Goal: Transaction & Acquisition: Book appointment/travel/reservation

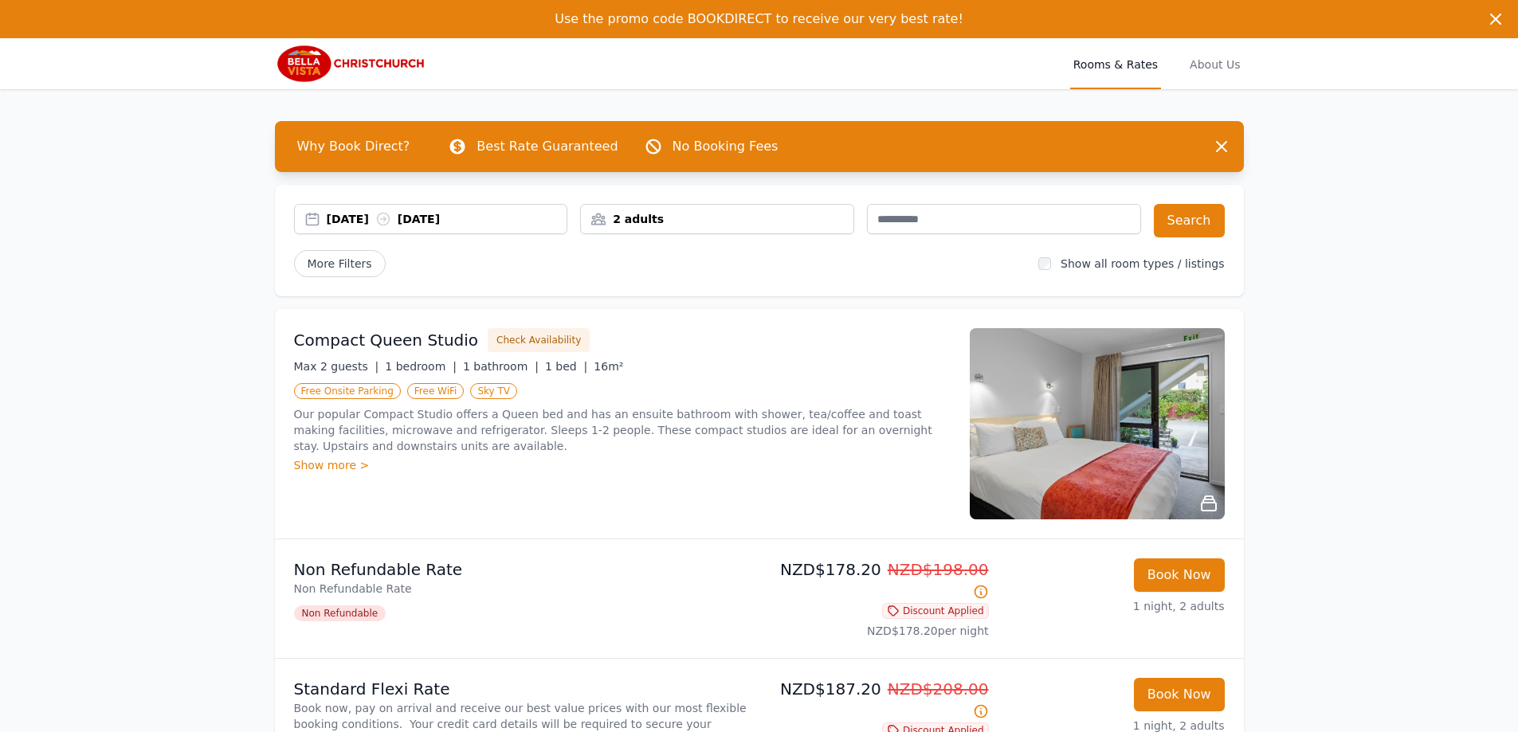
drag, startPoint x: 653, startPoint y: 225, endPoint x: 666, endPoint y: 240, distance: 20.3
click at [653, 225] on div "2 adults" at bounding box center [717, 219] width 273 height 16
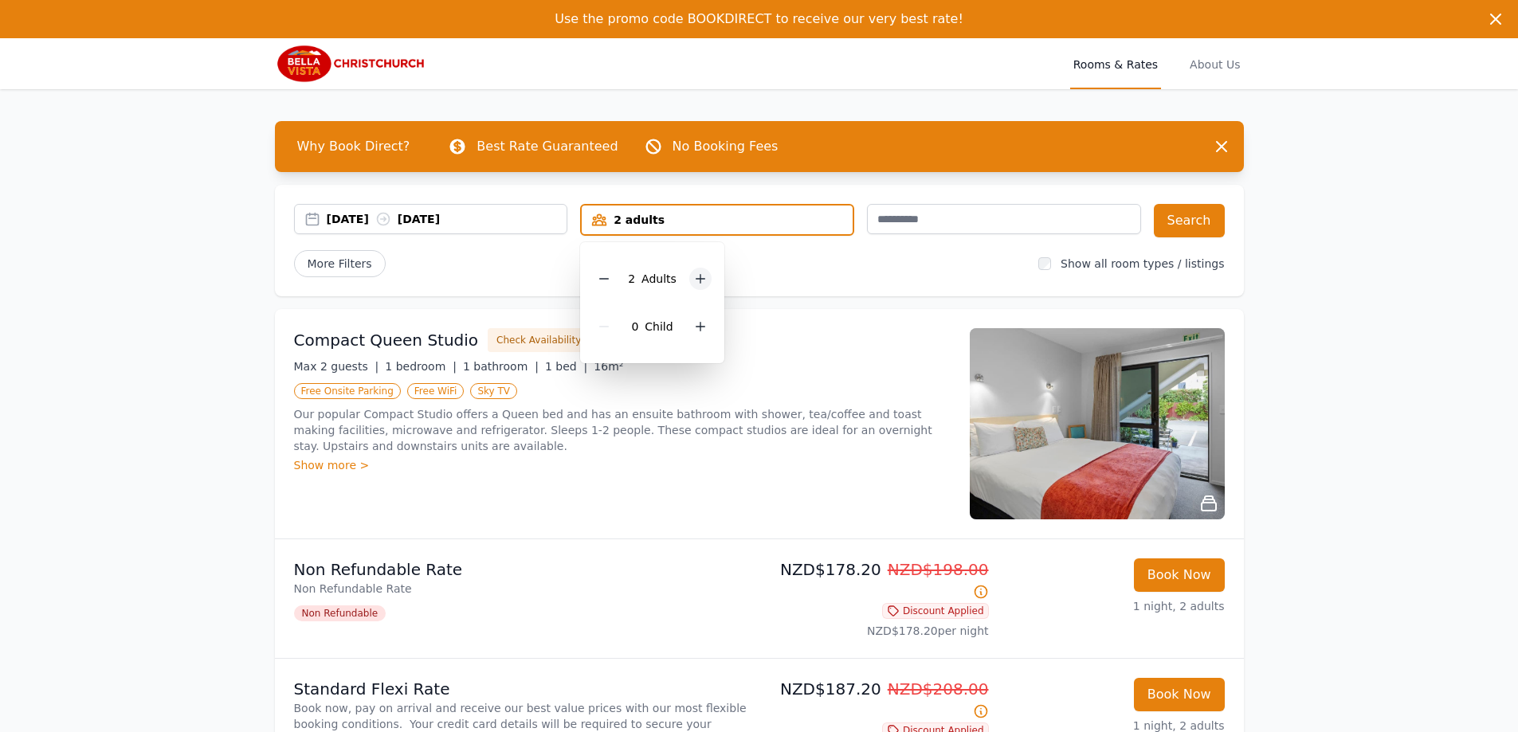
click at [694, 277] on icon at bounding box center [700, 279] width 13 height 13
click at [703, 330] on icon at bounding box center [700, 326] width 13 height 13
click at [1174, 222] on button "Search" at bounding box center [1189, 220] width 71 height 33
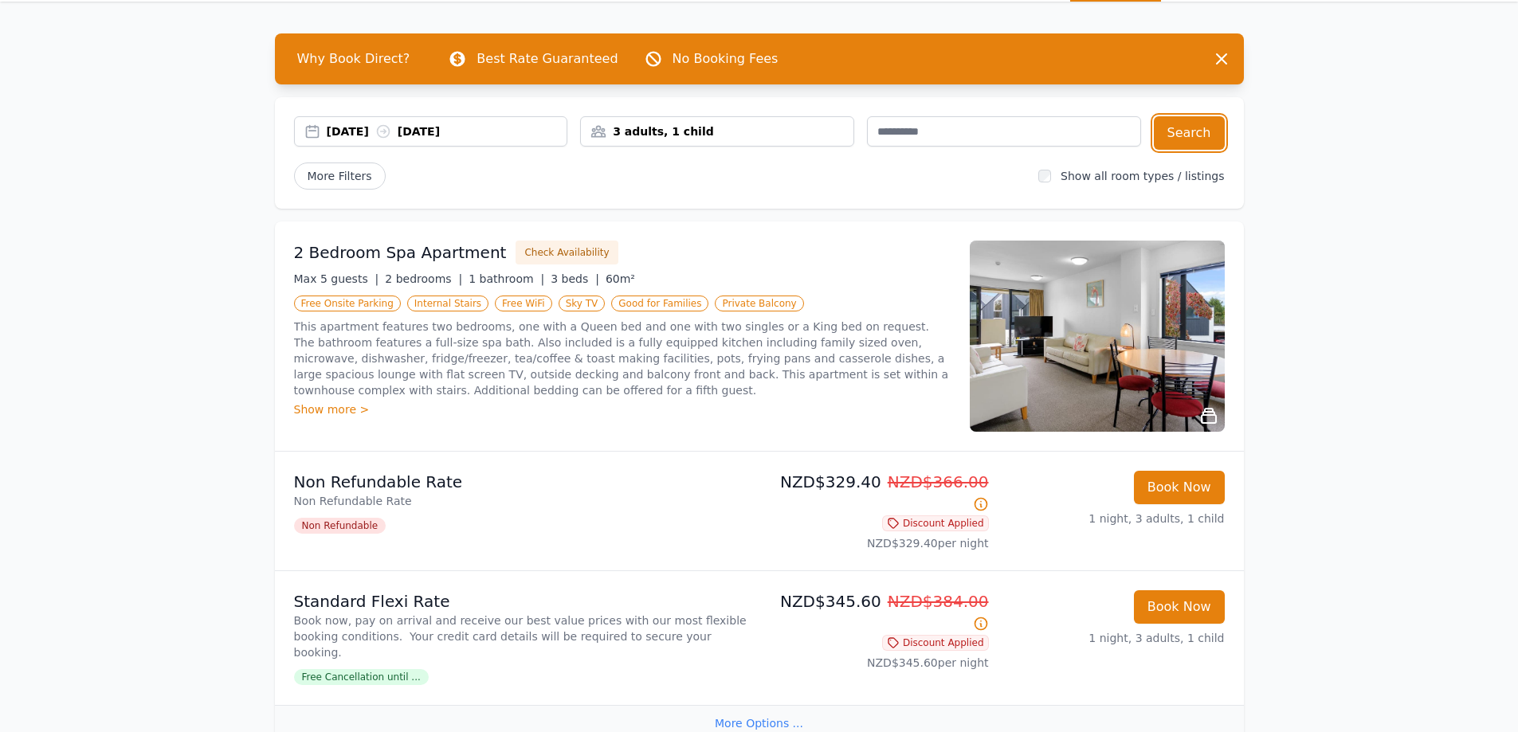
scroll to position [80, 0]
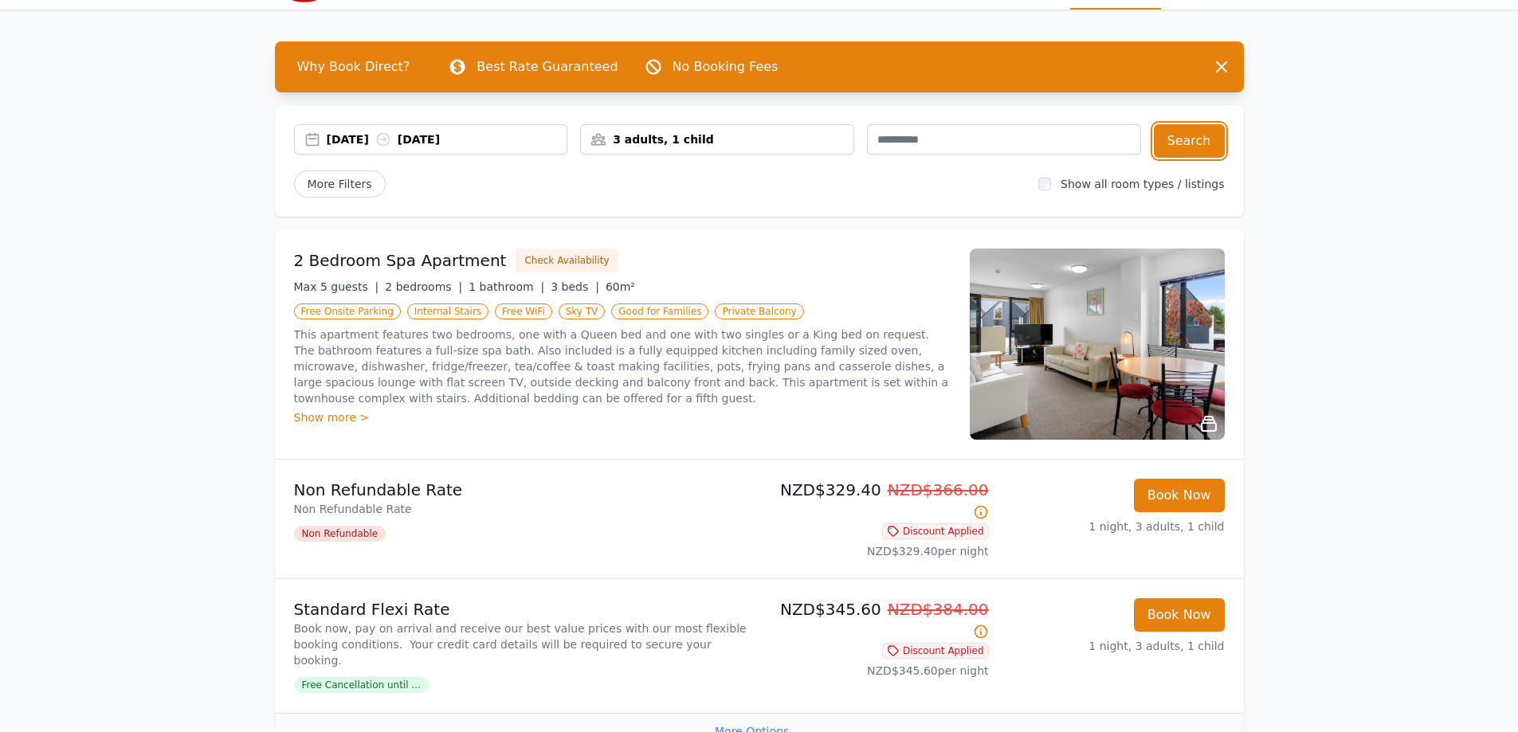
click at [389, 143] on div "[DATE] [DATE]" at bounding box center [447, 139] width 241 height 16
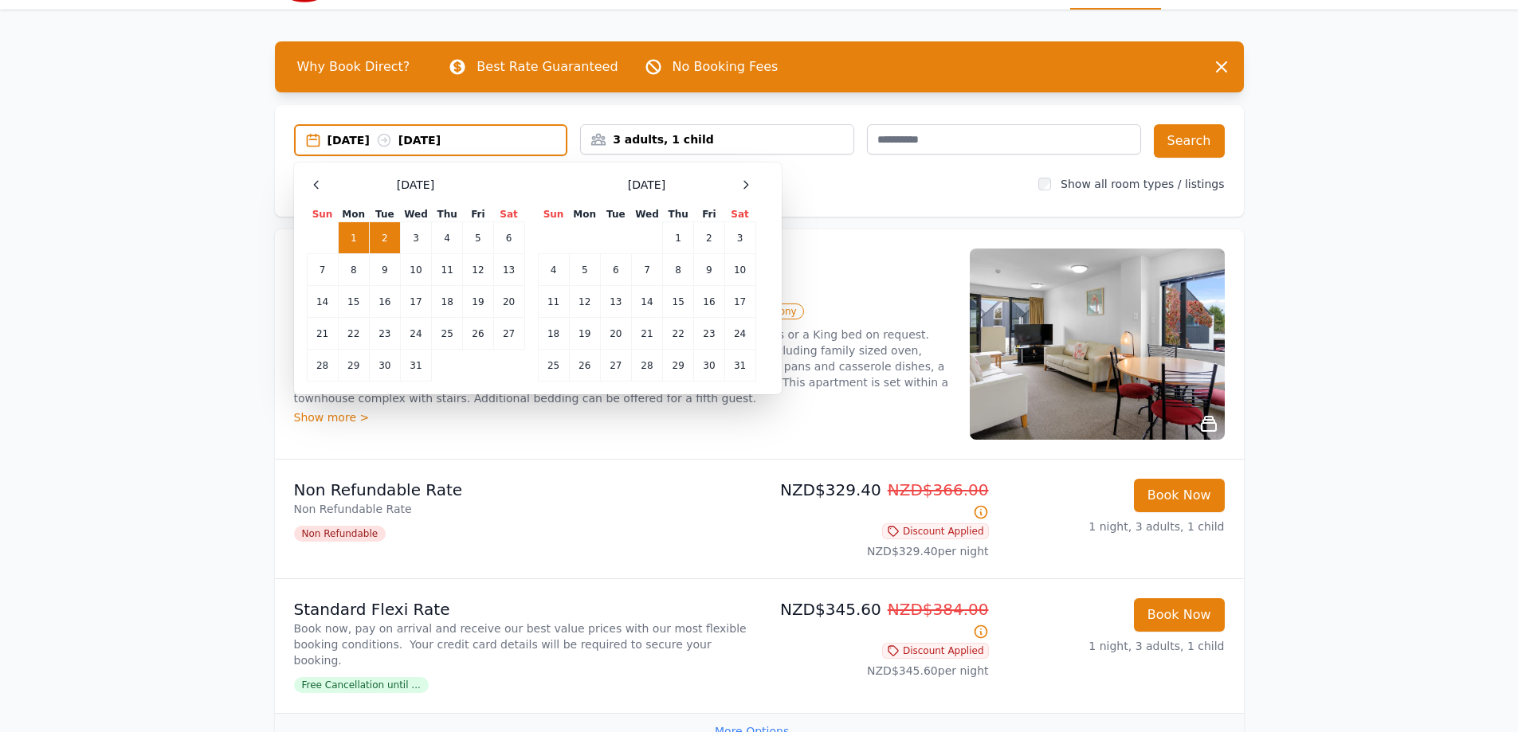
click at [391, 241] on td "2" at bounding box center [384, 238] width 31 height 32
click at [417, 241] on td "3" at bounding box center [415, 238] width 31 height 32
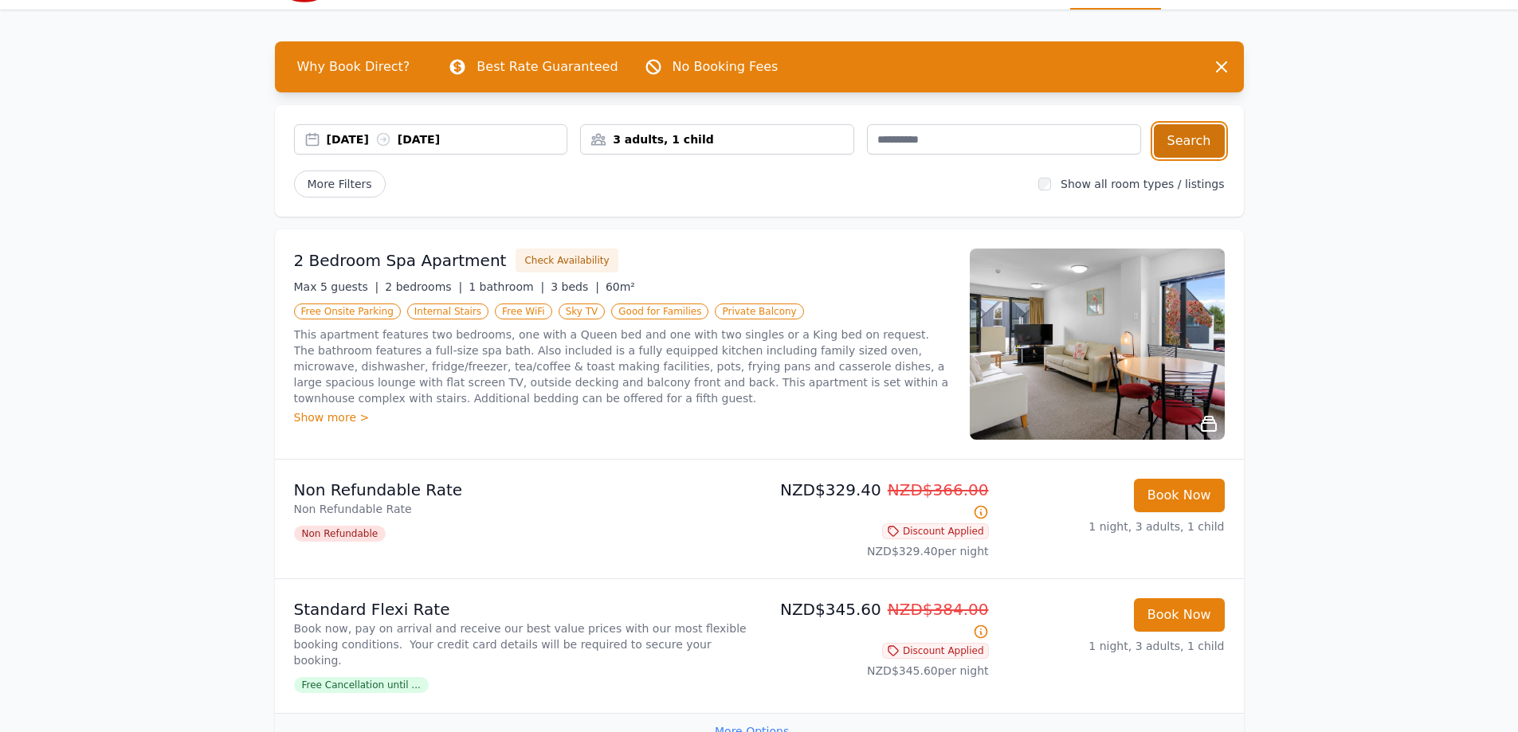
click at [1186, 139] on button "Search" at bounding box center [1189, 140] width 71 height 33
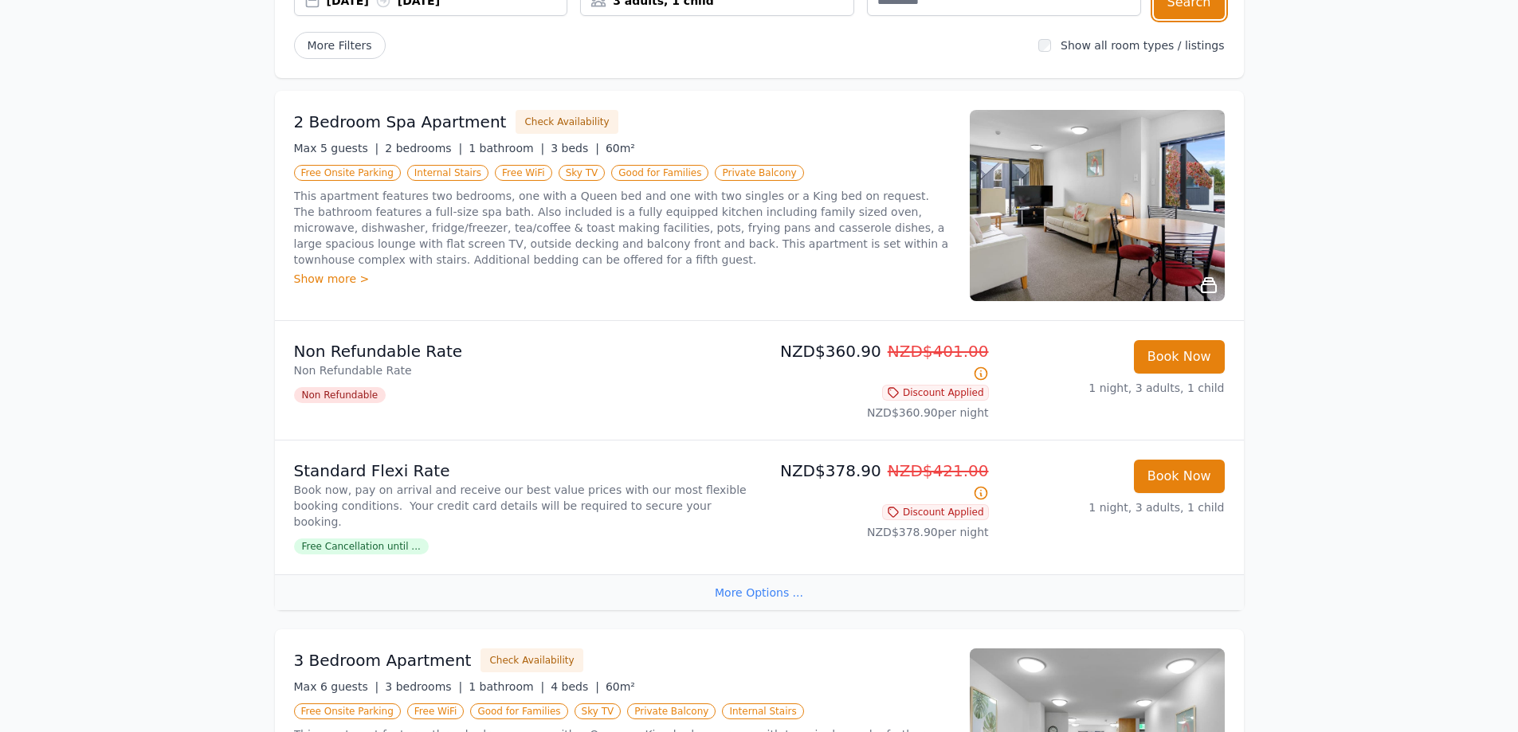
scroll to position [239, 0]
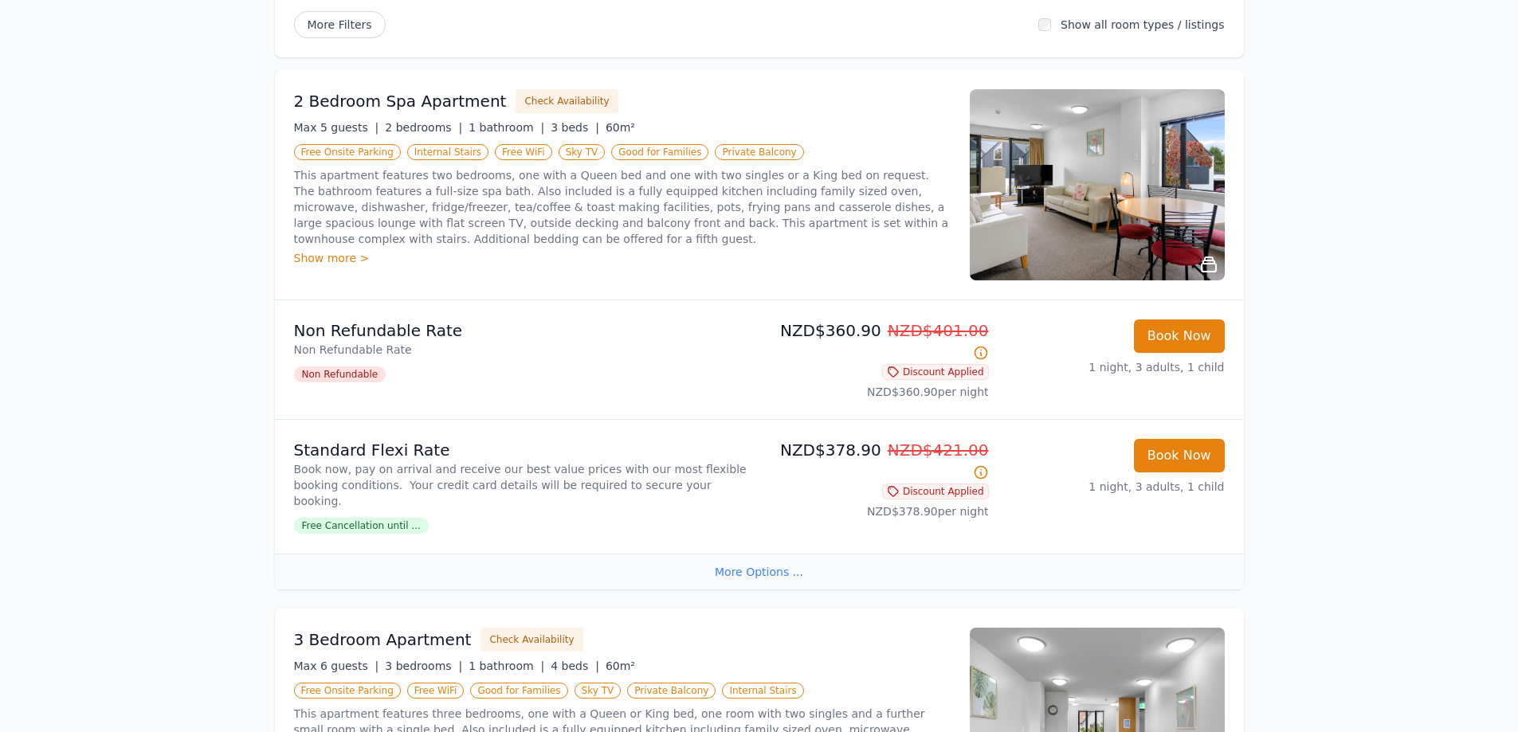
click at [766, 554] on div "More Options ..." at bounding box center [759, 572] width 969 height 36
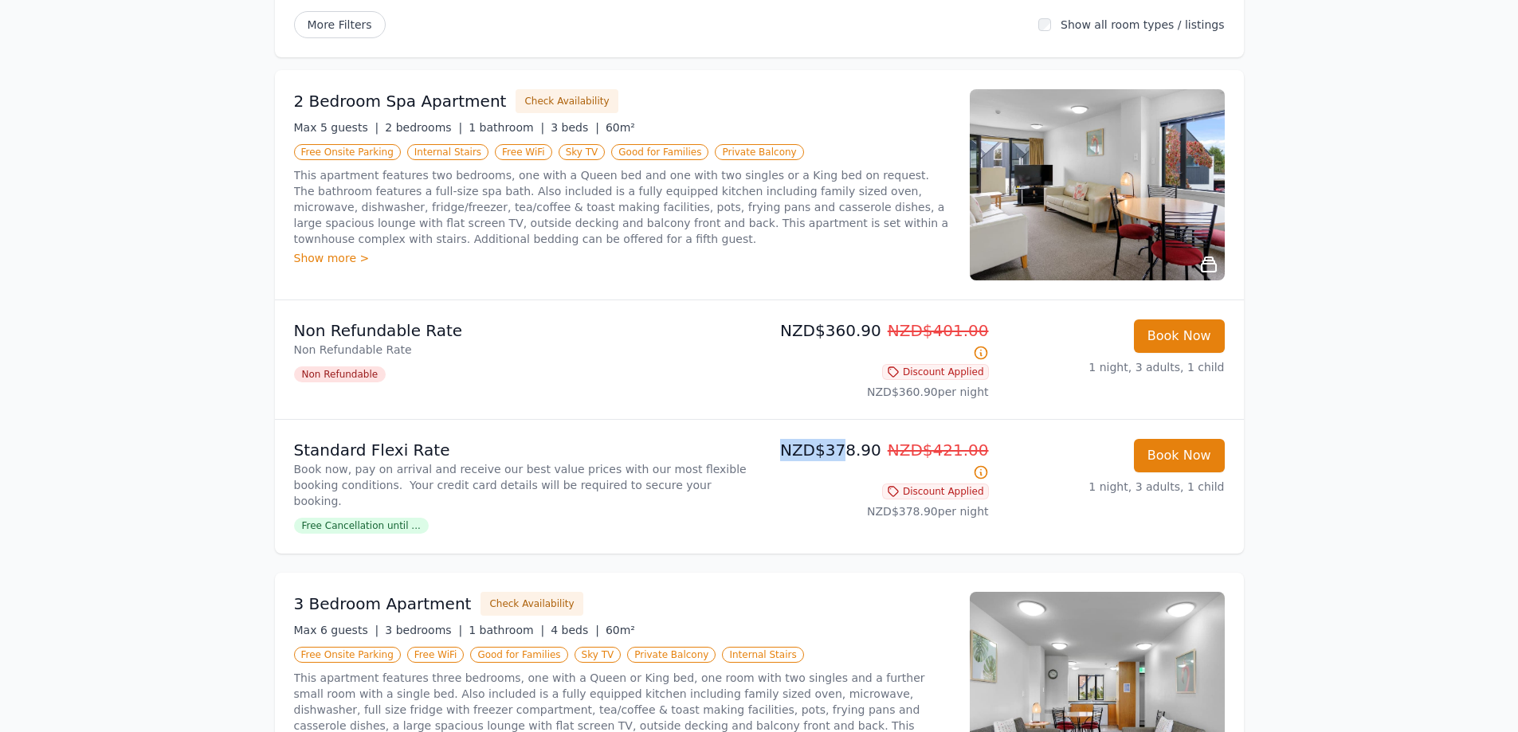
drag, startPoint x: 783, startPoint y: 436, endPoint x: 856, endPoint y: 434, distance: 72.5
click at [853, 439] on p "NZD$378.90 NZD$421.00" at bounding box center [877, 461] width 223 height 45
click at [856, 439] on p "NZD$378.90 NZD$421.00" at bounding box center [877, 461] width 223 height 45
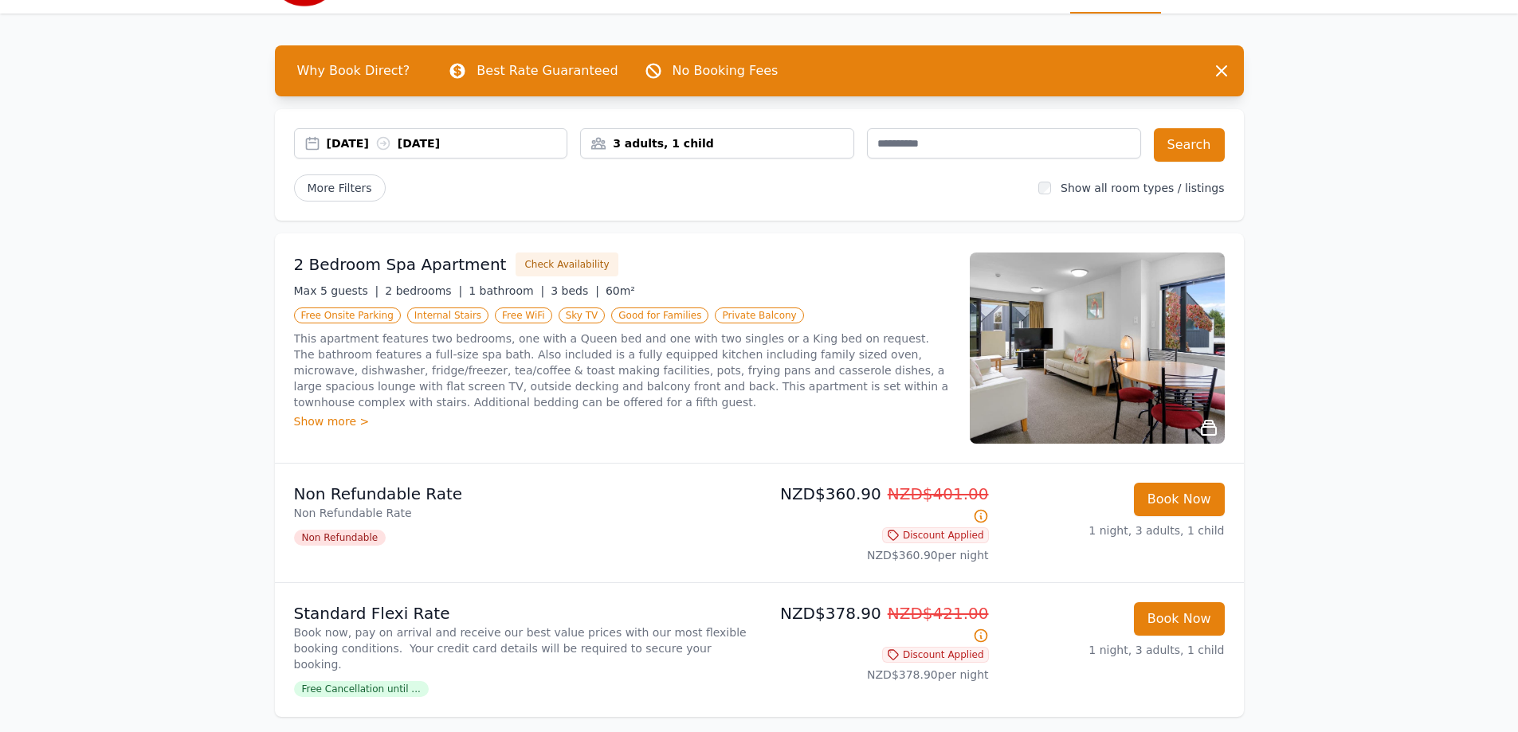
scroll to position [0, 0]
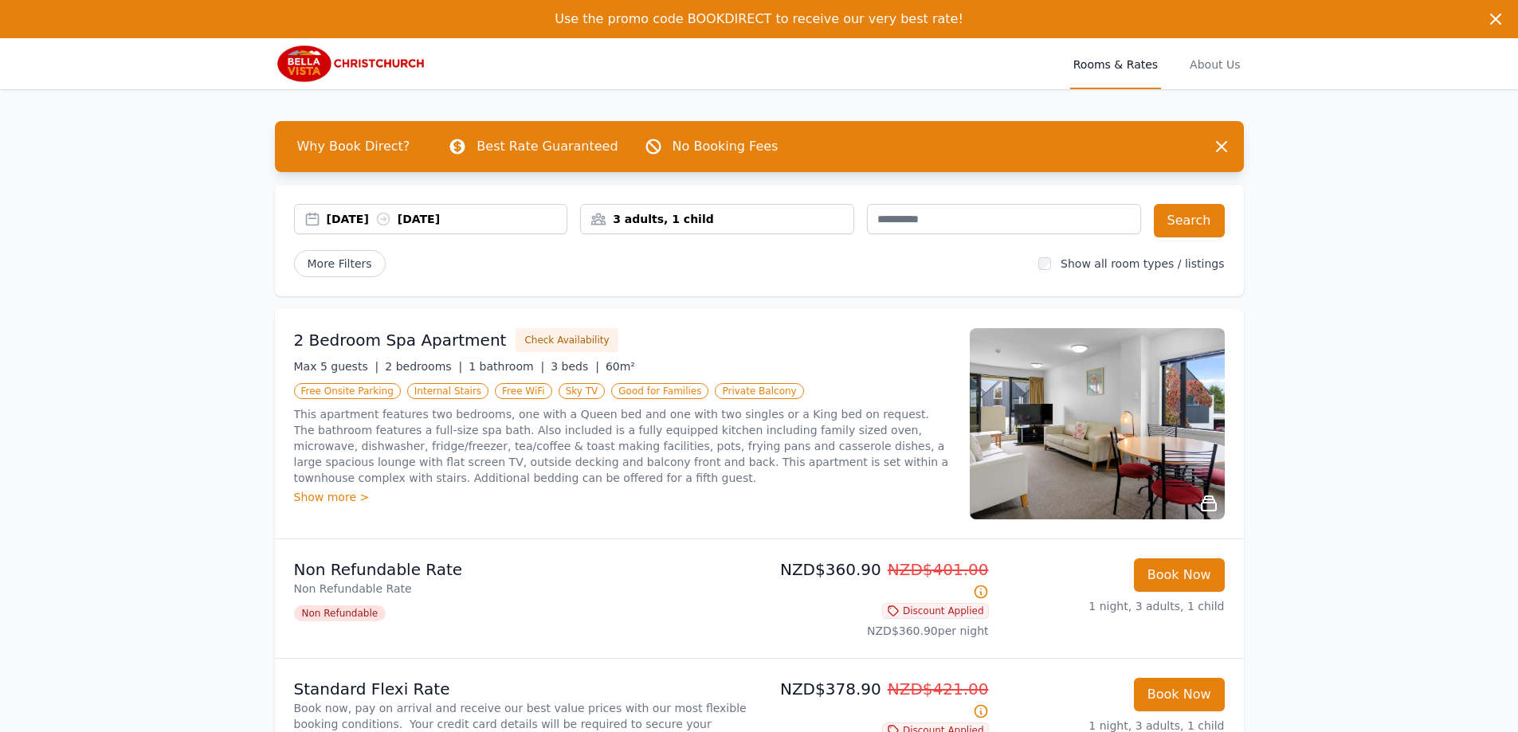
click at [363, 218] on div "[DATE] [DATE]" at bounding box center [447, 219] width 241 height 16
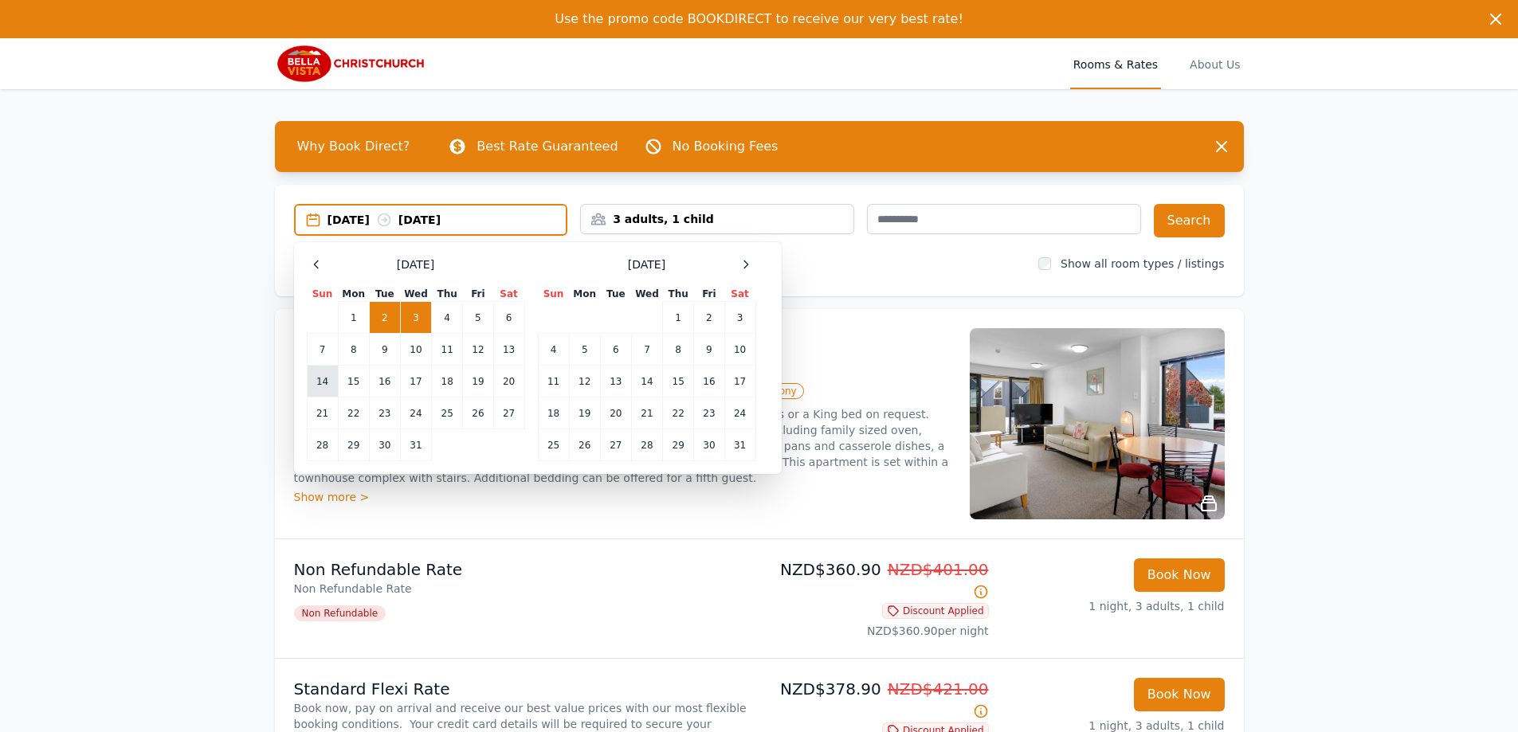
click at [314, 384] on td "14" at bounding box center [322, 382] width 31 height 32
click at [351, 391] on td "15" at bounding box center [353, 382] width 31 height 32
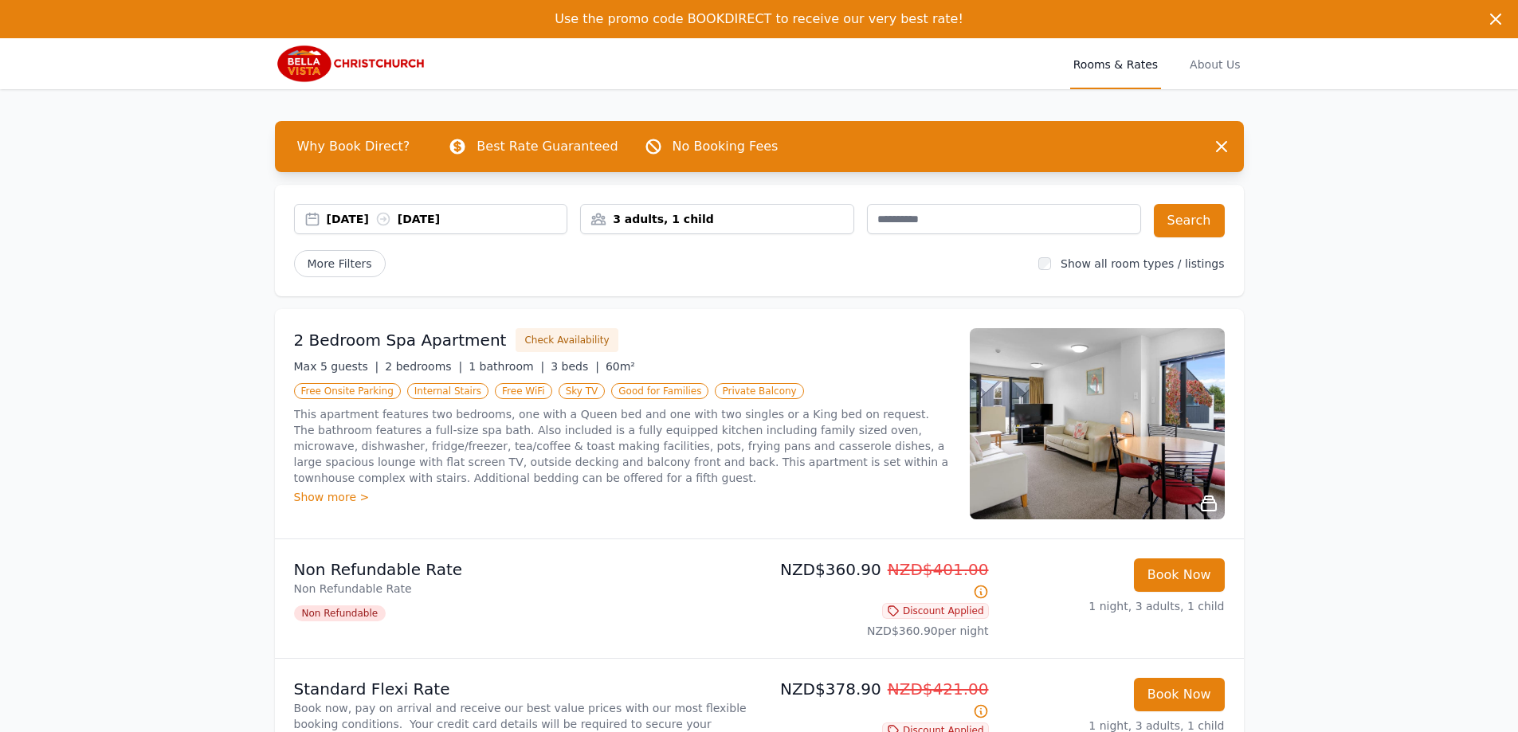
click at [634, 228] on div "3 adults, 1 child" at bounding box center [717, 219] width 274 height 30
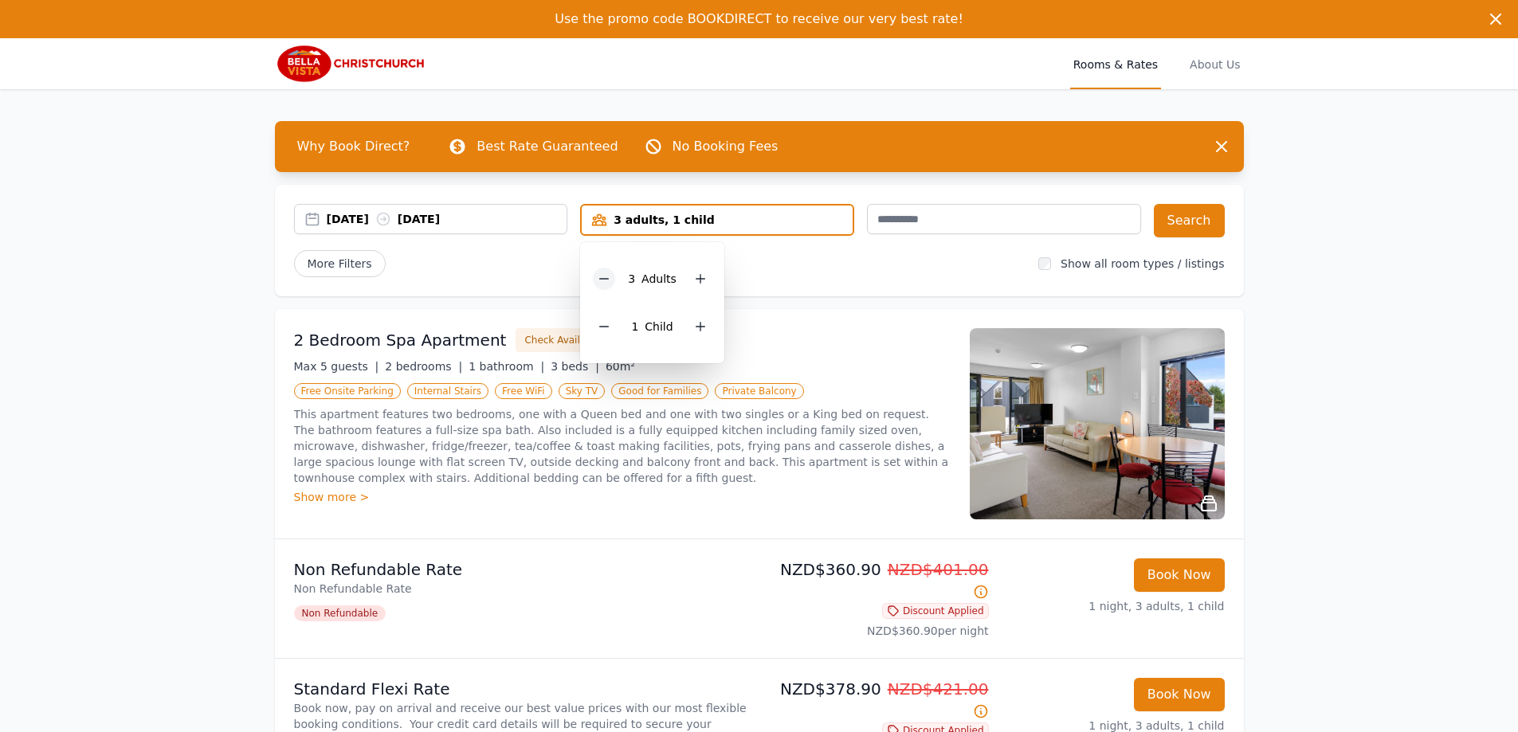
click at [610, 276] on icon at bounding box center [604, 279] width 13 height 13
click at [1191, 222] on button "Search" at bounding box center [1189, 220] width 71 height 33
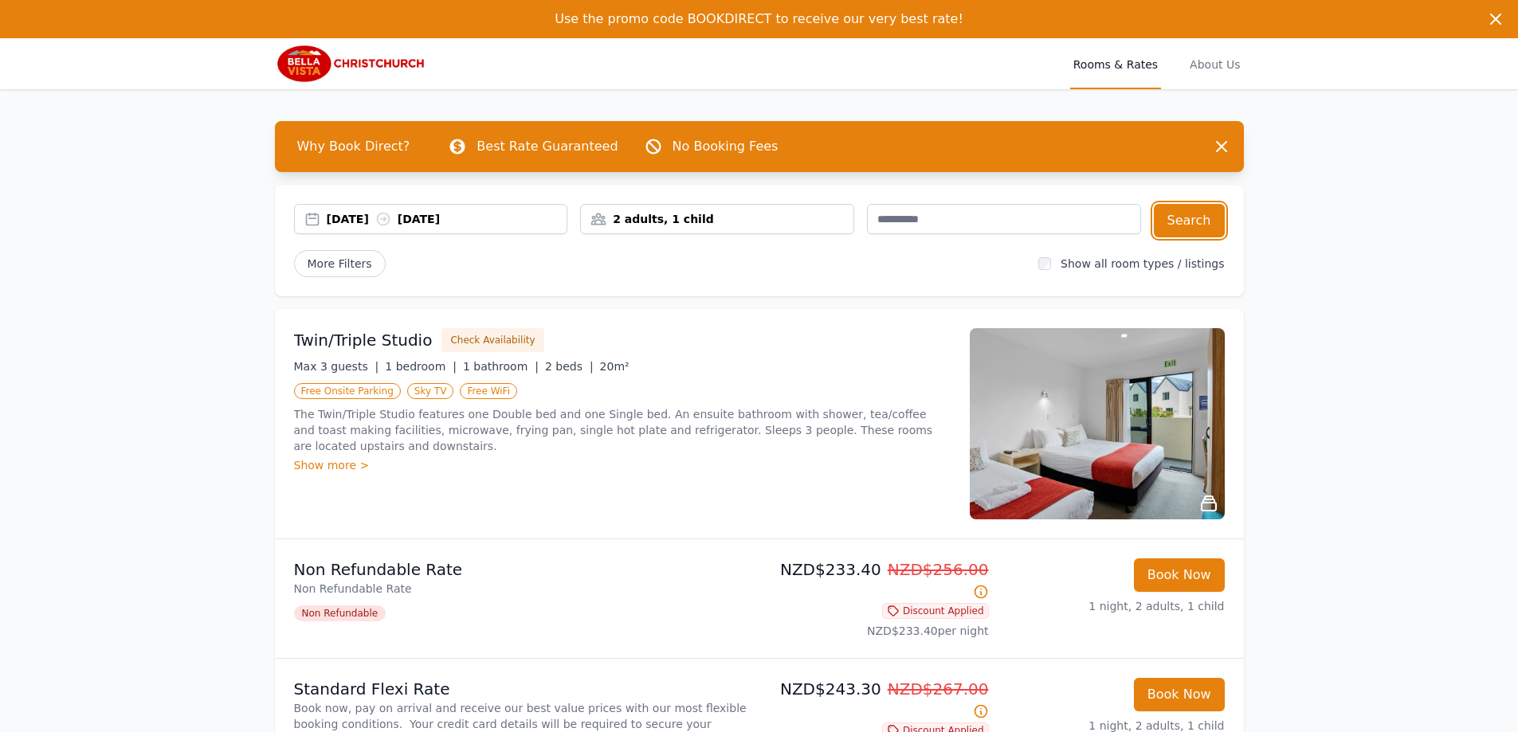
click at [343, 216] on div "[DATE] [DATE]" at bounding box center [447, 219] width 241 height 16
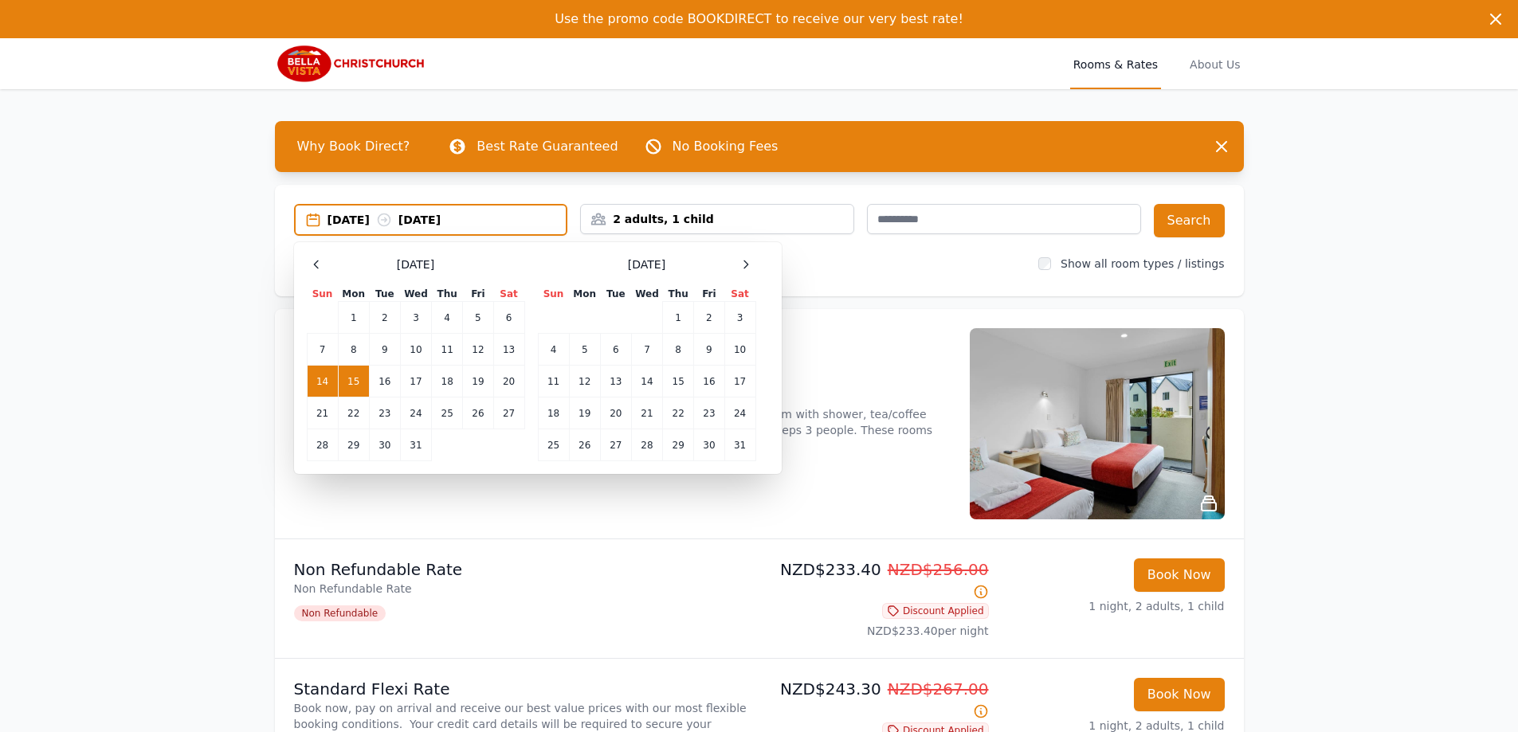
click at [347, 385] on td "15" at bounding box center [353, 382] width 31 height 32
click at [384, 384] on td "16" at bounding box center [384, 382] width 31 height 32
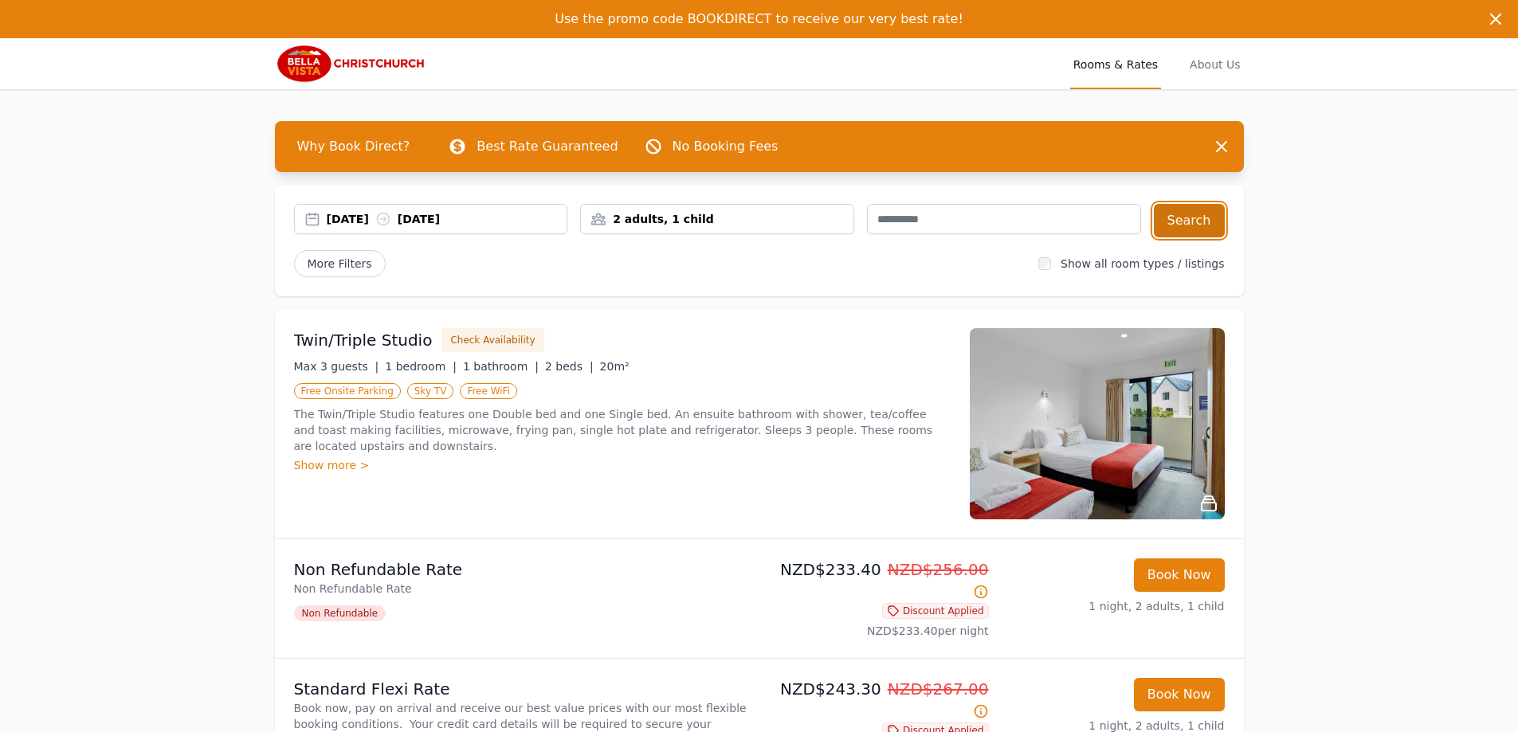
click at [1194, 221] on button "Search" at bounding box center [1189, 220] width 71 height 33
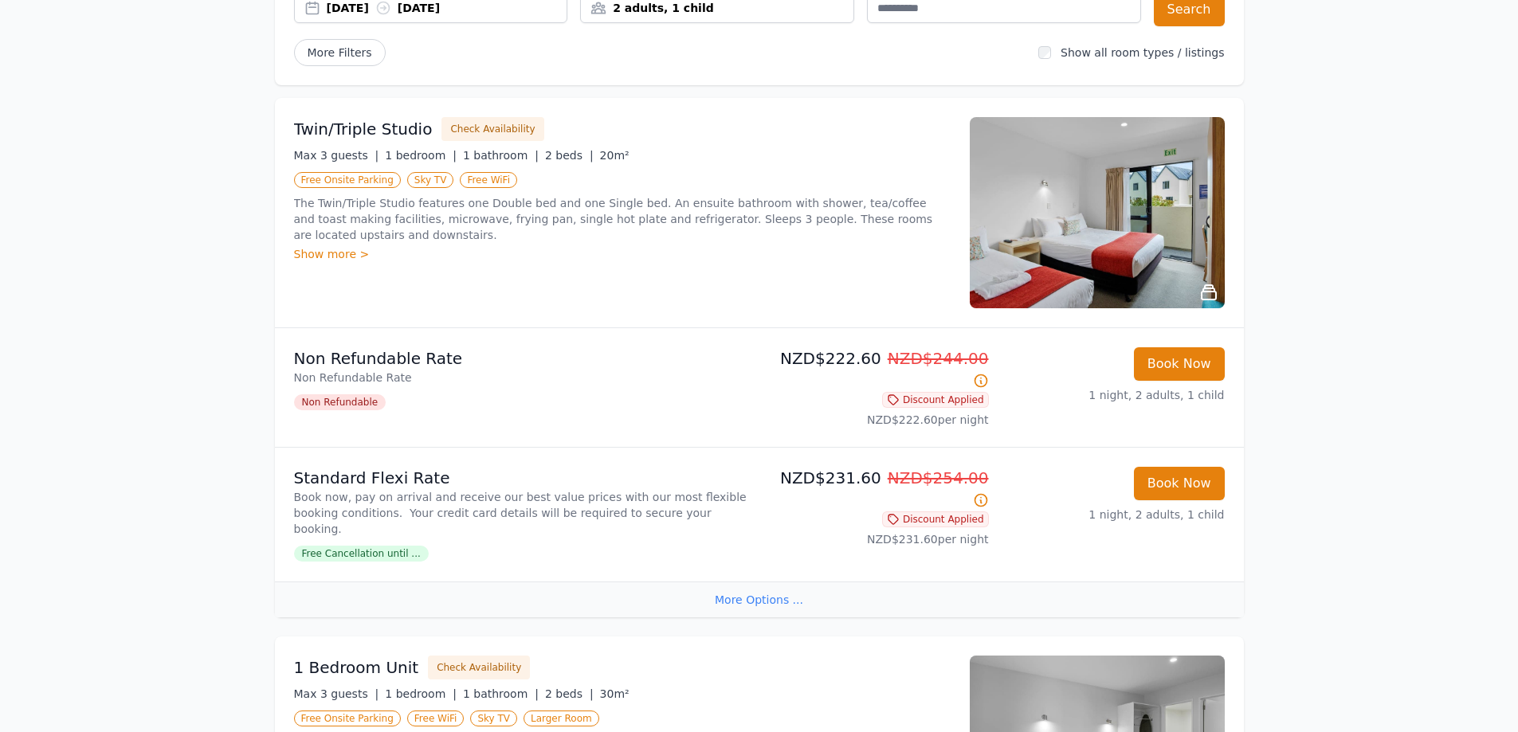
scroll to position [239, 0]
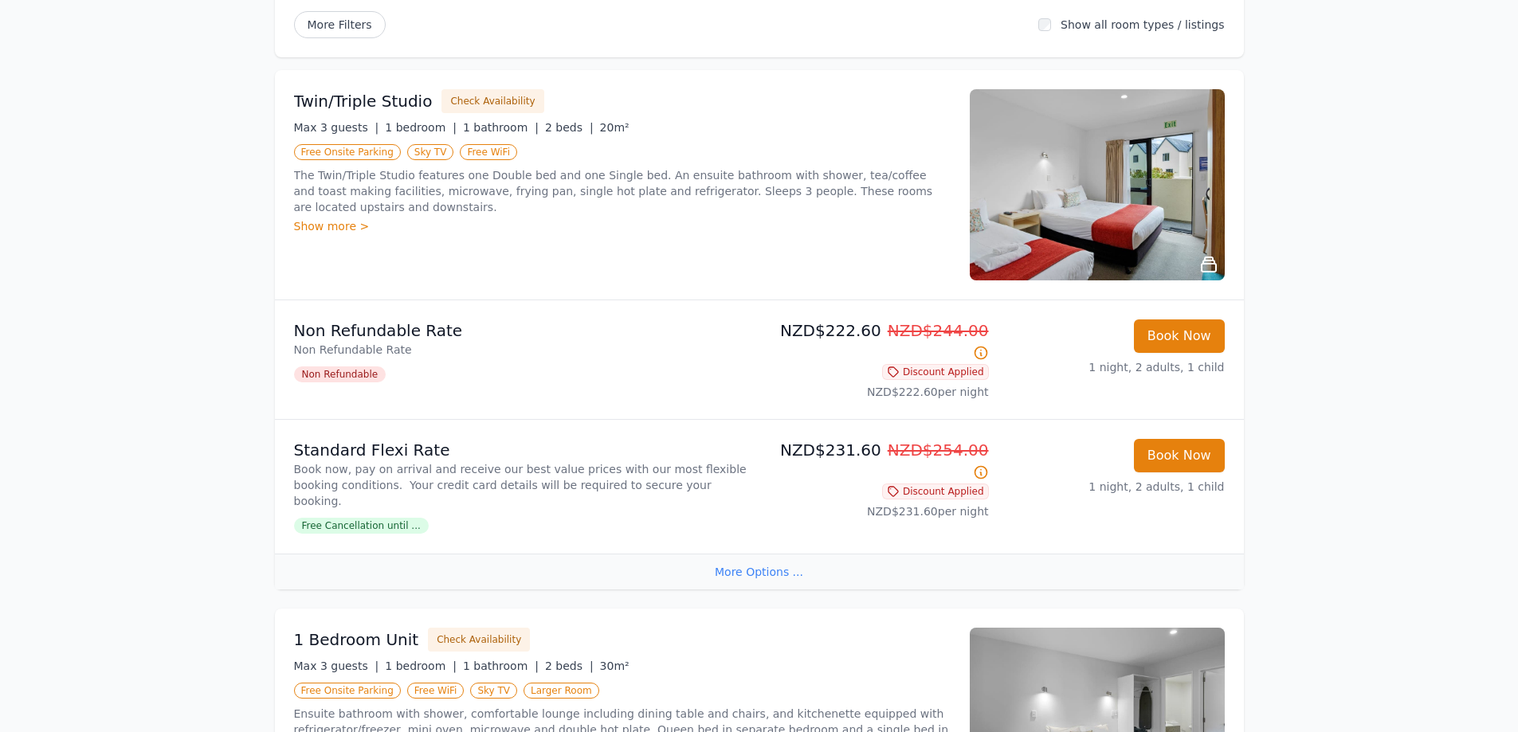
click at [780, 554] on div "More Options ..." at bounding box center [759, 572] width 969 height 36
